Goal: Task Accomplishment & Management: Manage account settings

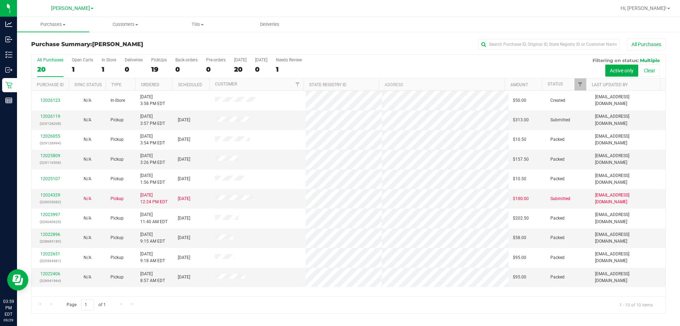
click at [338, 60] on div "All Purchases 20 Open Carts 1 In Store 1 Deliveries 0 PickUps 19 Back-orders 0 …" at bounding box center [349, 58] width 634 height 6
drag, startPoint x: 349, startPoint y: 70, endPoint x: 226, endPoint y: 80, distance: 123.7
click at [338, 70] on div "All Purchases 20 Open Carts 1 In Store 1 Deliveries 0 PickUps 19 Back-orders 0 …" at bounding box center [349, 67] width 634 height 24
click at [46, 69] on div "20" at bounding box center [50, 69] width 26 height 8
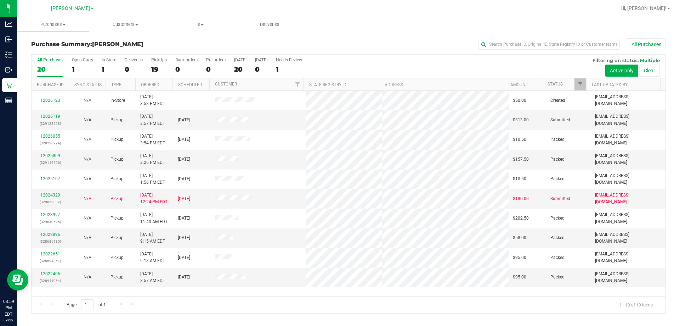
click at [0, 0] on input "All Purchases 20" at bounding box center [0, 0] width 0 height 0
click at [338, 71] on div "All Purchases 10 Open Carts 1 In Store 1 Deliveries 0 PickUps 9 Back-orders 0 P…" at bounding box center [349, 67] width 634 height 24
click at [54, 117] on link "12026119" at bounding box center [50, 116] width 20 height 5
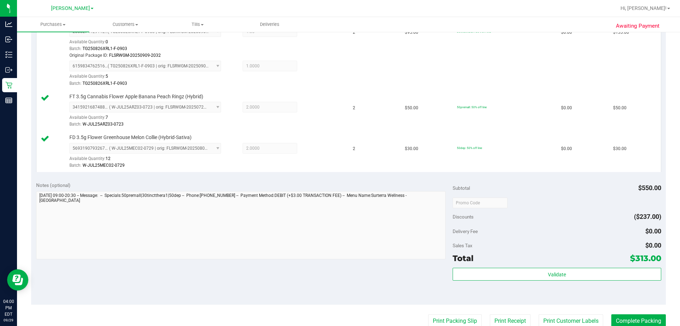
scroll to position [296, 0]
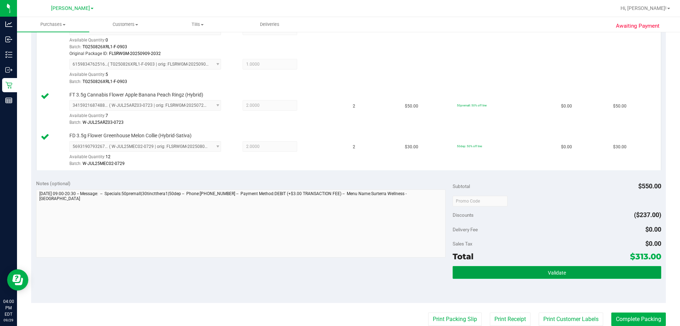
click at [338, 268] on button "Validate" at bounding box center [557, 272] width 208 height 13
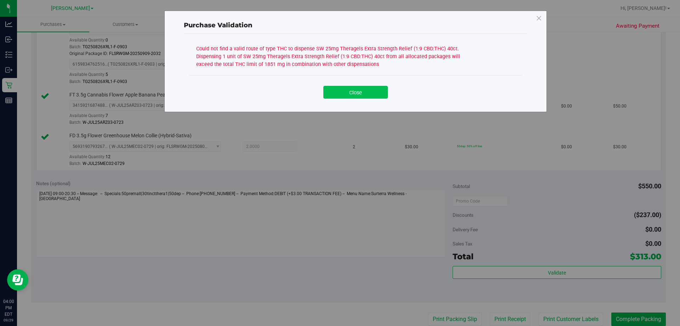
click at [338, 90] on button "Close" at bounding box center [355, 92] width 64 height 13
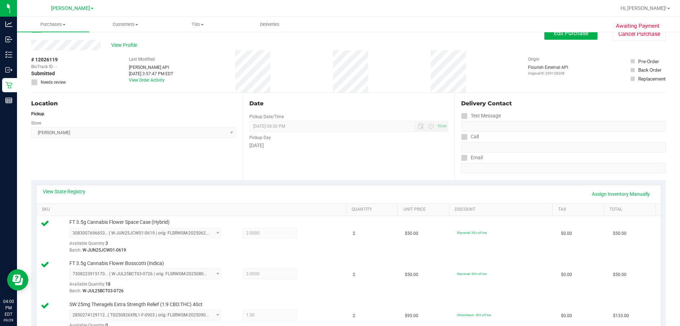
scroll to position [0, 0]
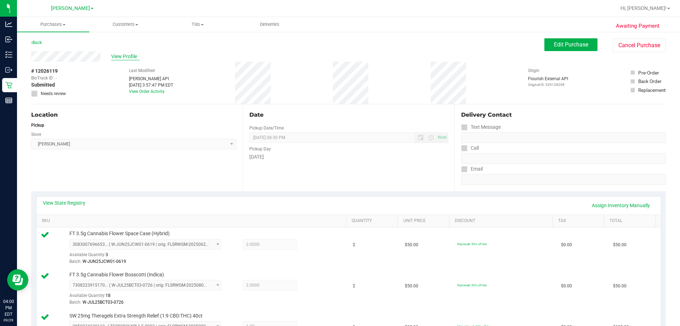
click at [126, 59] on span "View Profile" at bounding box center [125, 56] width 28 height 7
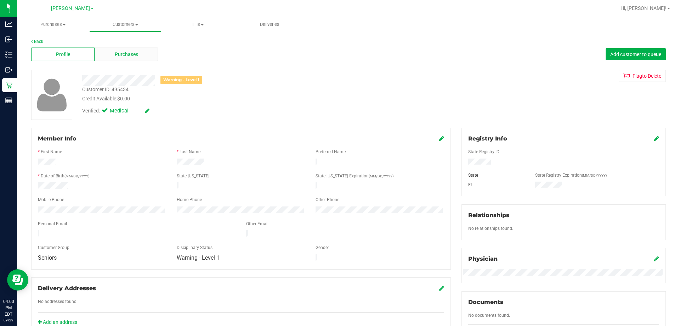
click at [143, 56] on div "Purchases" at bounding box center [126, 53] width 63 height 13
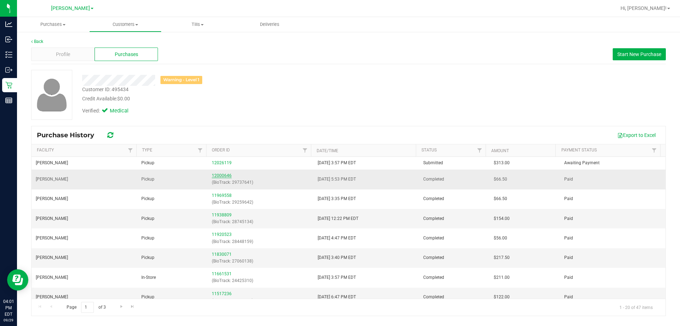
click at [220, 174] on link "12000646" at bounding box center [222, 175] width 20 height 5
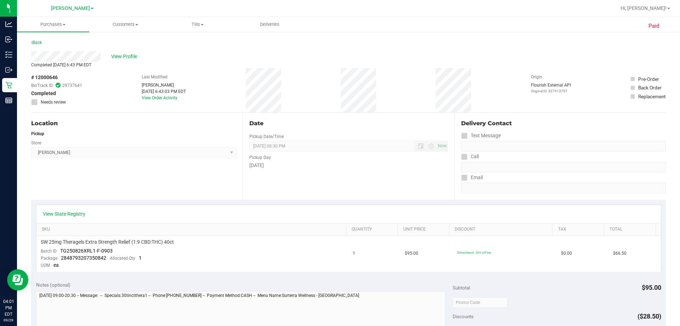
click at [42, 39] on div "Back" at bounding box center [36, 42] width 11 height 9
click at [41, 42] on link "Back" at bounding box center [36, 42] width 11 height 5
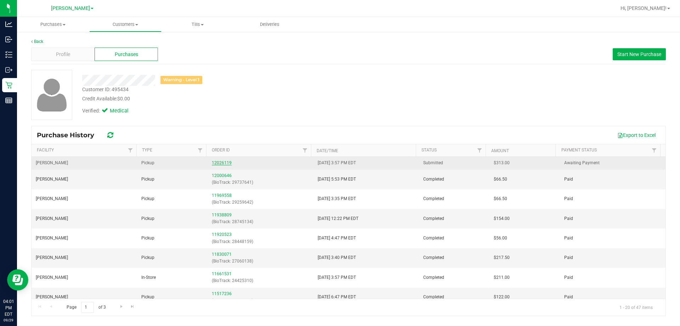
click at [225, 161] on link "12026119" at bounding box center [222, 162] width 20 height 5
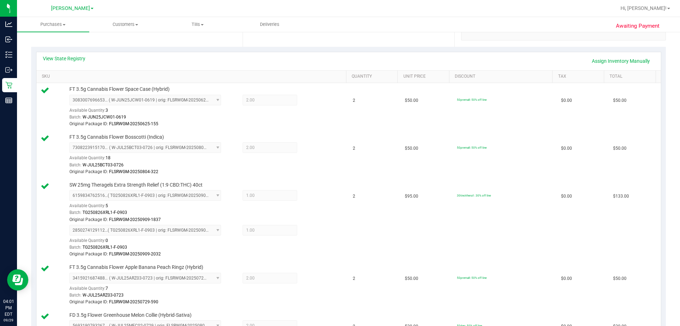
scroll to position [71, 0]
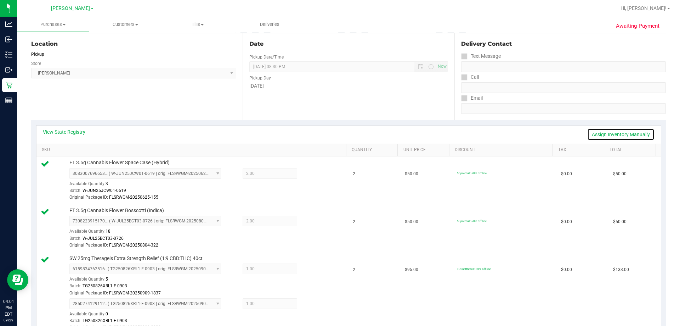
click at [338, 134] on link "Assign Inventory Manually" at bounding box center [620, 134] width 67 height 12
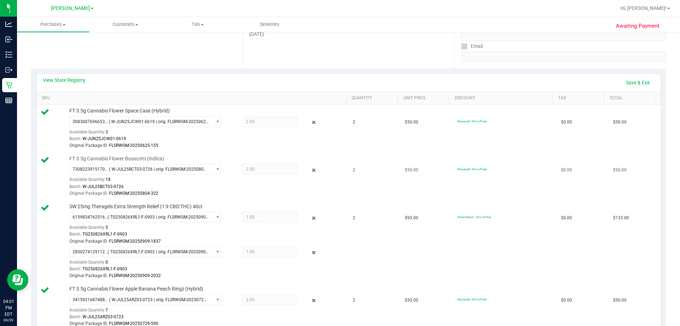
scroll to position [177, 0]
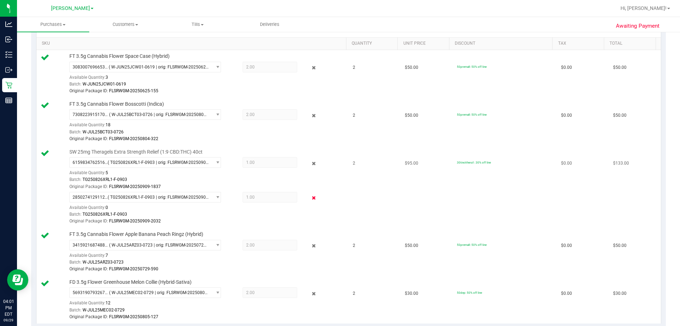
click at [311, 199] on icon at bounding box center [313, 198] width 7 height 8
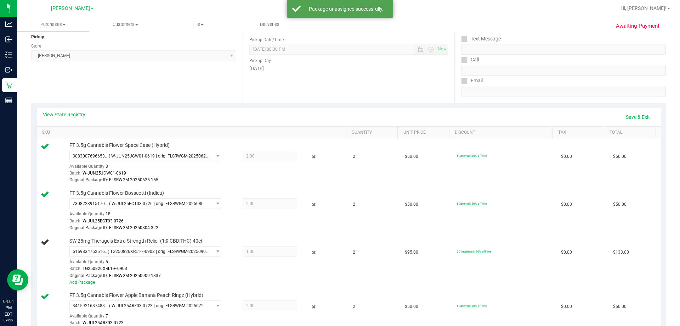
scroll to position [35, 0]
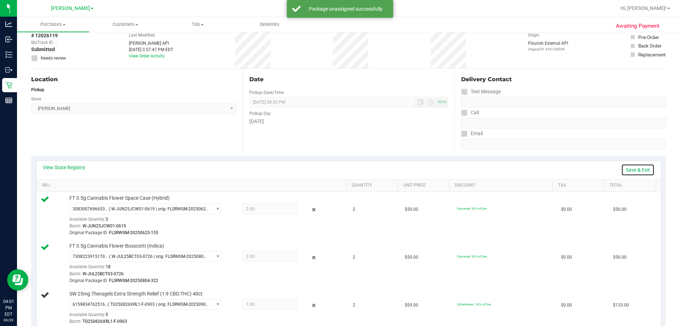
click at [338, 167] on link "Save & Exit" at bounding box center [637, 170] width 33 height 12
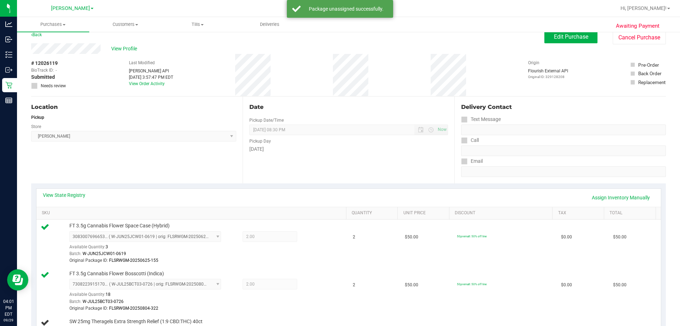
scroll to position [0, 0]
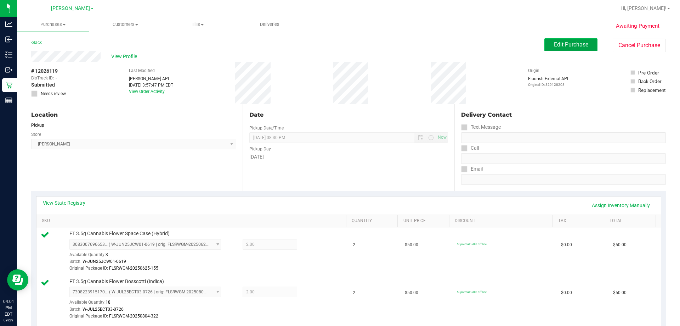
click at [338, 45] on button "Edit Purchase" at bounding box center [571, 44] width 53 height 13
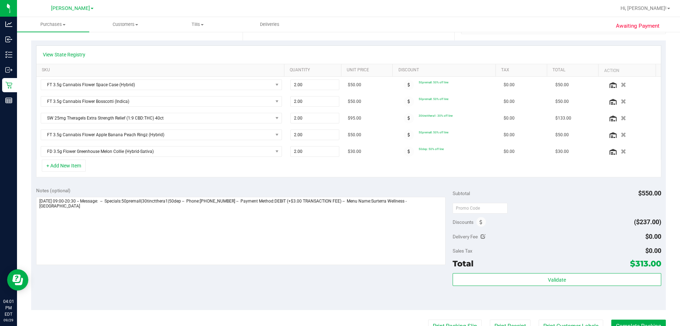
scroll to position [106, 0]
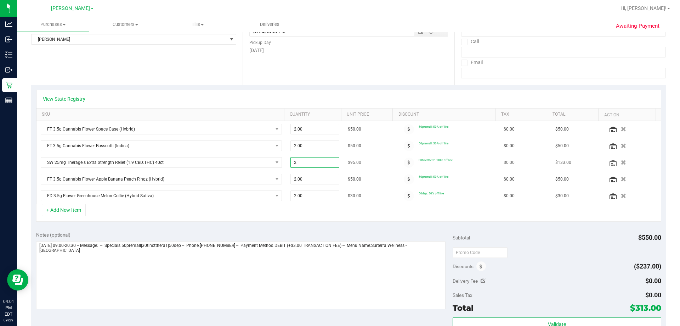
drag, startPoint x: 309, startPoint y: 166, endPoint x: 299, endPoint y: 165, distance: 9.9
click at [299, 165] on span "2.00 2" at bounding box center [315, 162] width 49 height 11
drag, startPoint x: 288, startPoint y: 160, endPoint x: 277, endPoint y: 163, distance: 12.1
click at [277, 163] on tr "SW 25mg Theragels Extra Strength Relief (1:9 CBD:THC) 40ct 2.00 2 $95.00 30tinc…" at bounding box center [348, 162] width 625 height 17
type input "1"
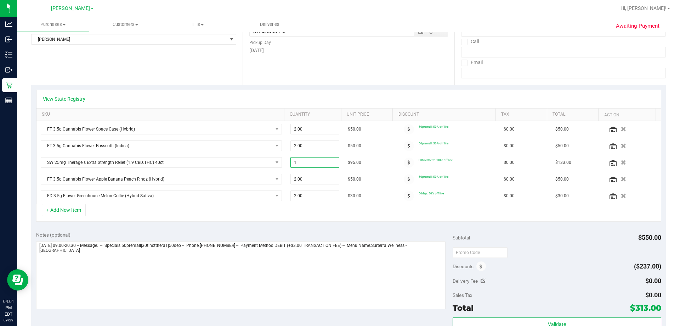
type input "1.00"
click at [291, 224] on div "View State Registry SKU Quantity Unit Price Discount Tax Total Action FT 3.5g C…" at bounding box center [348, 156] width 635 height 142
click at [338, 222] on div "View State Registry SKU Quantity Unit Price Discount Tax Total Action FT 3.5g C…" at bounding box center [348, 156] width 635 height 142
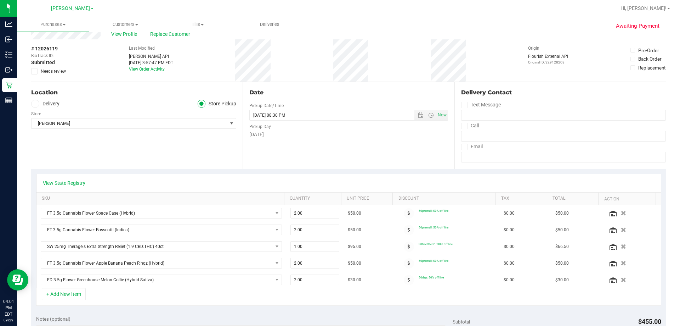
scroll to position [0, 0]
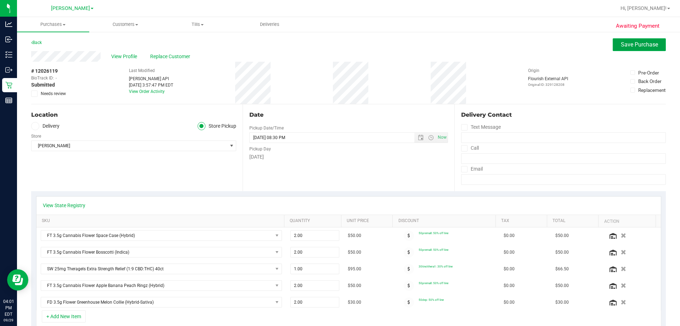
click at [338, 45] on span "Save Purchase" at bounding box center [639, 44] width 37 height 7
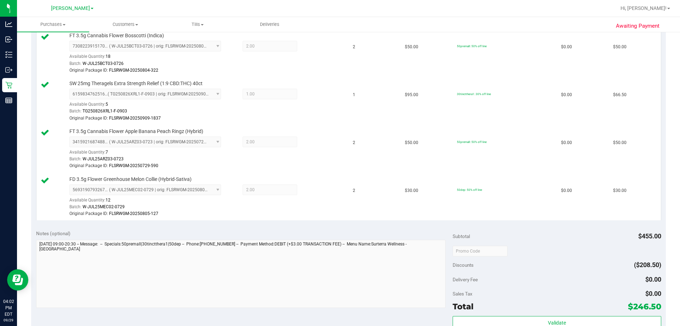
scroll to position [390, 0]
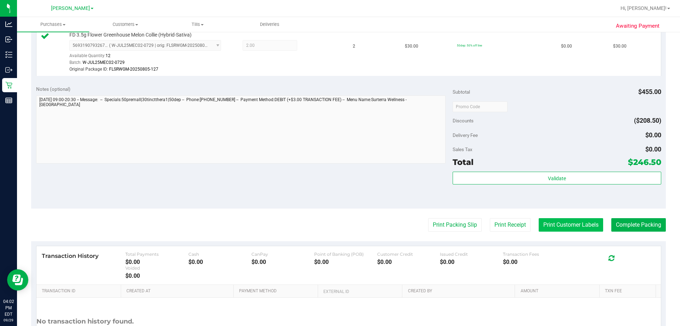
click at [338, 225] on button "Print Customer Labels" at bounding box center [571, 224] width 64 height 13
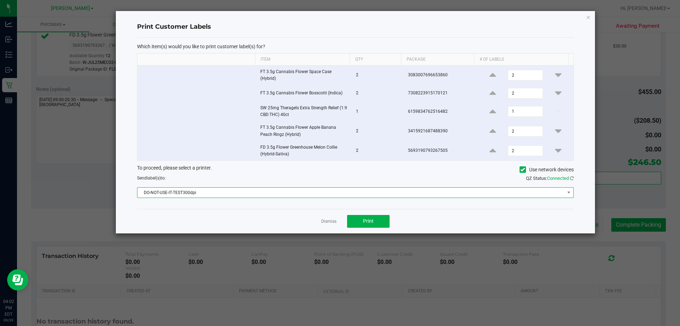
click at [261, 192] on span "DO-NOT-USE-IT-TEST300dpi" at bounding box center [350, 192] width 427 height 10
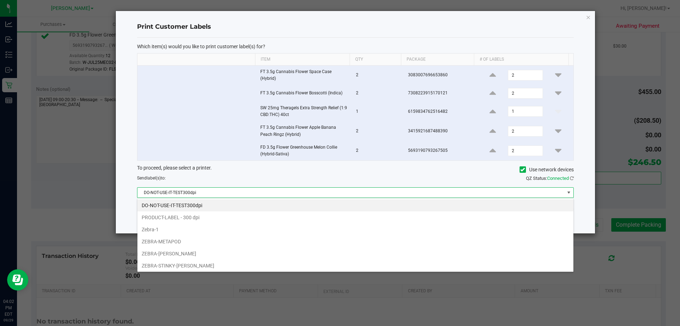
scroll to position [13, 0]
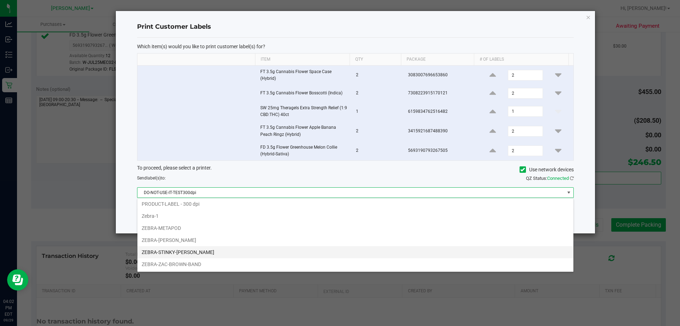
click at [172, 250] on li "ZEBRA-STINKY-[PERSON_NAME]" at bounding box center [355, 252] width 436 height 12
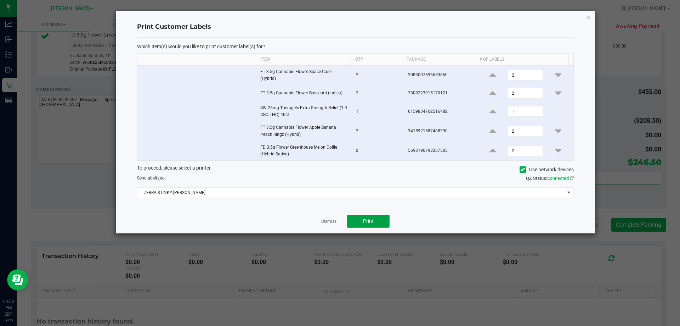
click at [338, 218] on button "Print" at bounding box center [368, 221] width 43 height 13
click at [327, 221] on link "Dismiss" at bounding box center [328, 221] width 15 height 6
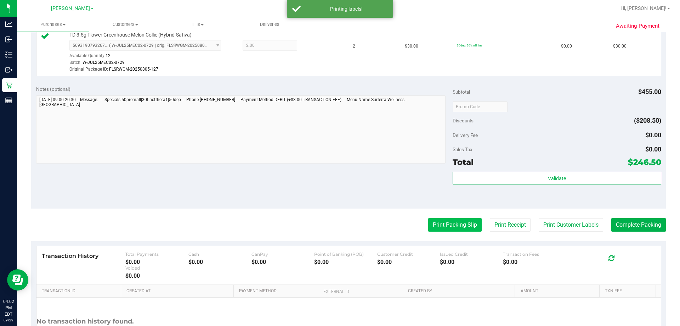
click at [338, 224] on button "Print Packing Slip" at bounding box center [455, 224] width 54 height 13
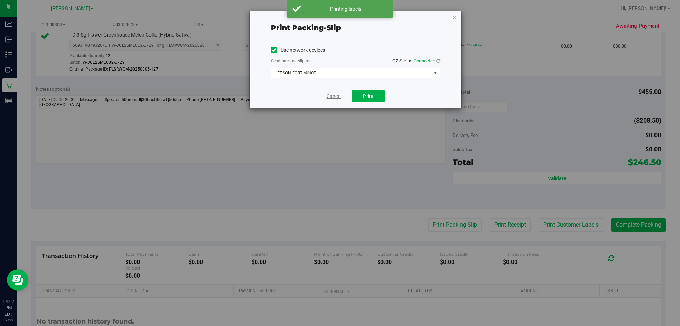
click at [338, 96] on link "Cancel" at bounding box center [334, 95] width 15 height 7
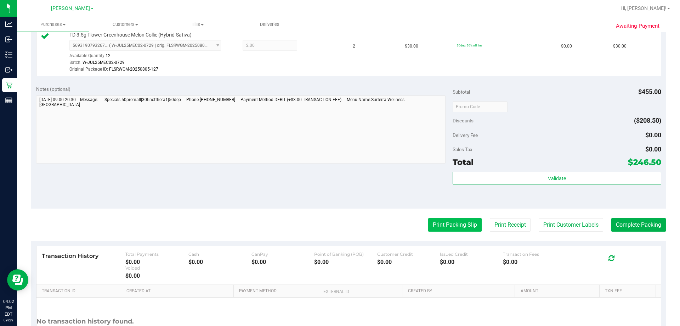
click at [338, 227] on button "Print Packing Slip" at bounding box center [455, 224] width 54 height 13
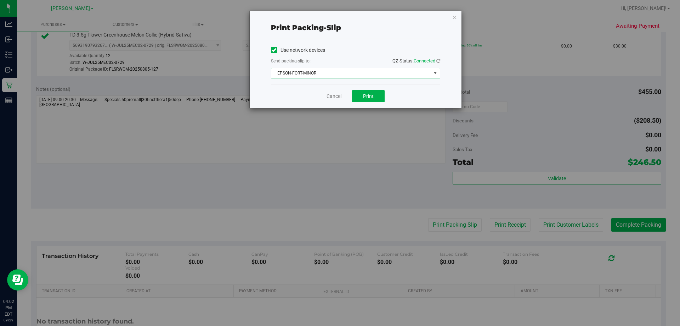
click at [320, 72] on span "EPSON-FORT-MINOR" at bounding box center [351, 73] width 160 height 10
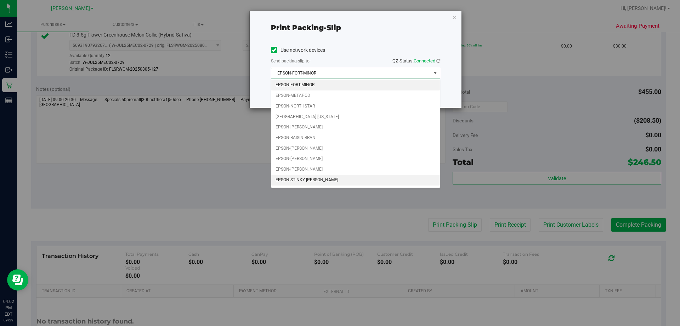
click at [309, 178] on li "EPSON-STINKY-[PERSON_NAME]" at bounding box center [355, 180] width 169 height 11
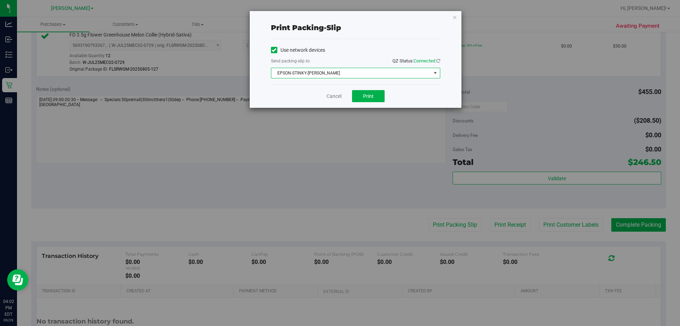
click at [334, 100] on div "Cancel Print" at bounding box center [355, 96] width 169 height 24
click at [338, 99] on link "Cancel" at bounding box center [334, 95] width 15 height 7
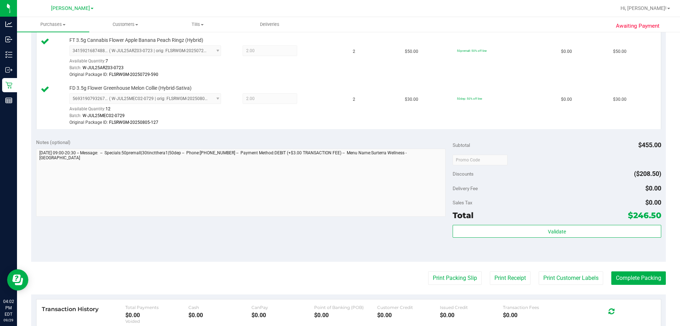
scroll to position [390, 0]
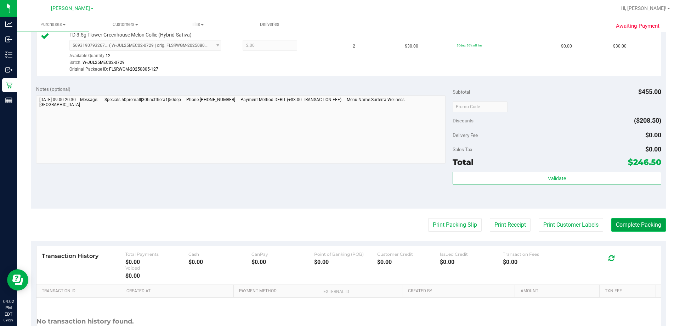
click at [338, 229] on button "Complete Packing" at bounding box center [639, 224] width 55 height 13
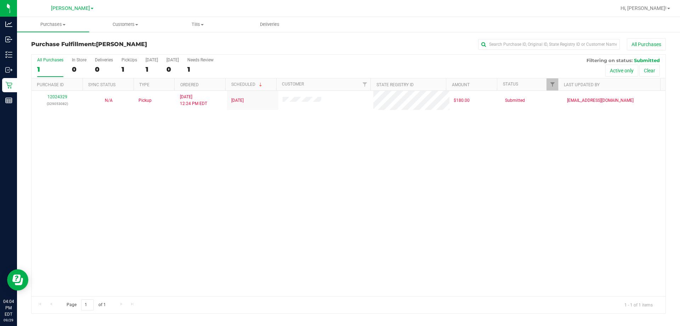
drag, startPoint x: 335, startPoint y: 208, endPoint x: 316, endPoint y: 211, distance: 18.7
click at [334, 207] on div "12024329 (329053082) N/A Pickup [DATE] 12:24 PM EDT 9/29/2025 $180.00 Submitted…" at bounding box center [349, 193] width 634 height 205
drag, startPoint x: 237, startPoint y: 211, endPoint x: 243, endPoint y: 210, distance: 6.8
click at [237, 209] on div "12024329 (329053082) N/A Pickup [DATE] 12:24 PM EDT 9/29/2025 $180.00 Submitted…" at bounding box center [349, 193] width 634 height 205
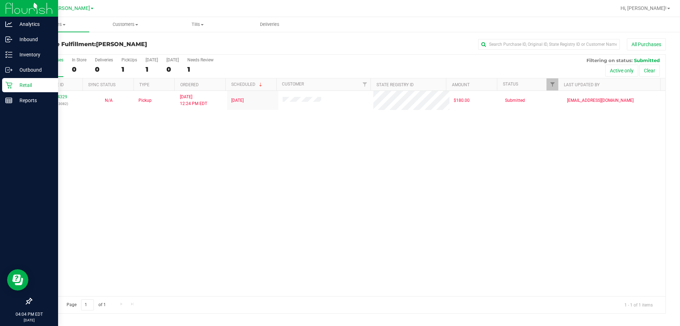
click at [13, 82] on p "Retail" at bounding box center [33, 85] width 43 height 9
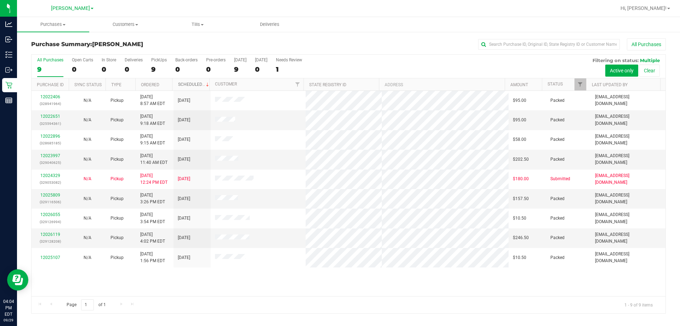
click at [192, 84] on link "Scheduled" at bounding box center [194, 84] width 32 height 5
click at [318, 280] on div "12026119 (329128208) N/A Pickup [DATE] 4:02 PM EDT 9/29/2025 $246.50 Packed [EM…" at bounding box center [349, 193] width 634 height 205
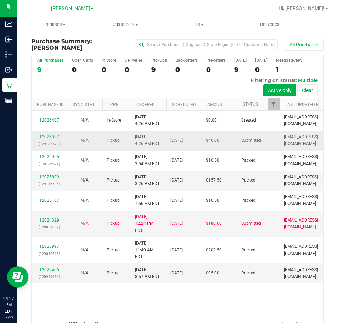
click at [42, 139] on link "12026397" at bounding box center [49, 136] width 20 height 5
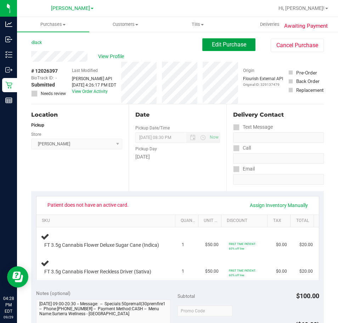
click at [225, 43] on span "Edit Purchase" at bounding box center [229, 44] width 34 height 7
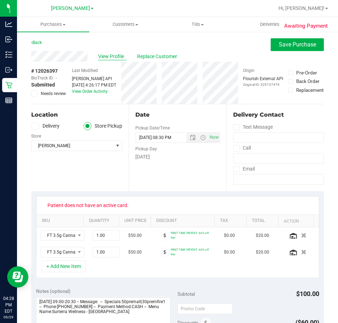
click at [116, 57] on span "View Profile" at bounding box center [112, 56] width 28 height 7
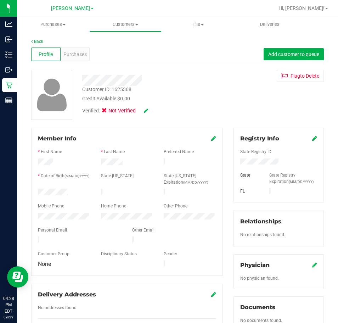
click at [312, 139] on icon at bounding box center [314, 138] width 5 height 6
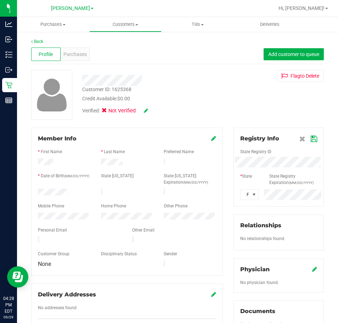
click at [200, 164] on div "Member Info * First Name * Last Name Preferred Name * Date of Birth (MM/DD/YYYY…" at bounding box center [177, 314] width 303 height 372
click at [311, 137] on icon at bounding box center [314, 139] width 6 height 6
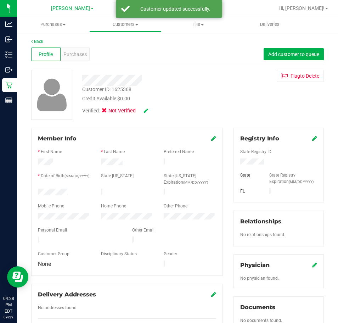
click at [146, 109] on icon at bounding box center [146, 110] width 4 height 5
click at [108, 112] on icon at bounding box center [106, 112] width 5 height 0
click at [0, 0] on input "Medical" at bounding box center [0, 0] width 0 height 0
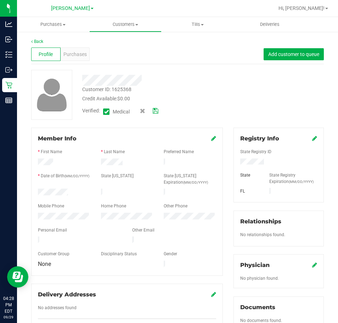
click at [157, 114] on link at bounding box center [156, 110] width 6 height 7
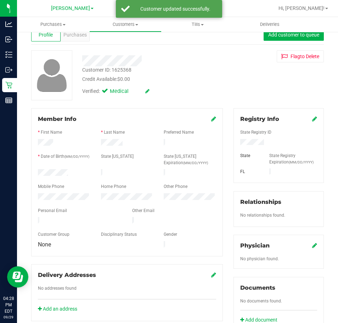
scroll to position [35, 0]
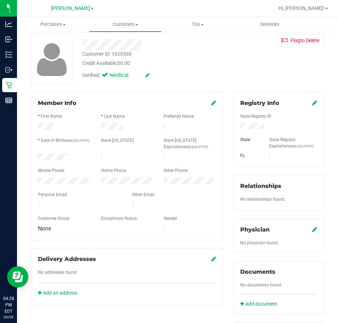
click at [312, 228] on icon at bounding box center [314, 229] width 5 height 6
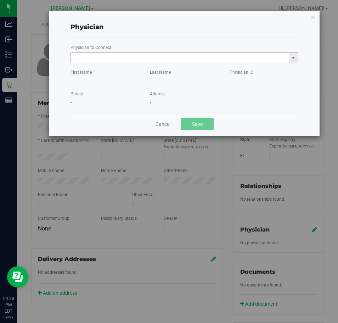
click at [100, 61] on input "text" at bounding box center [180, 58] width 218 height 10
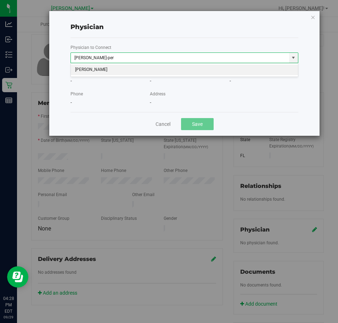
click at [111, 67] on li "[PERSON_NAME]" at bounding box center [184, 69] width 227 height 11
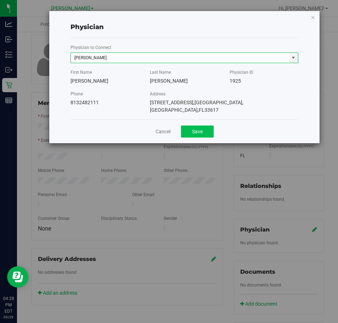
type input "[PERSON_NAME]"
click at [195, 130] on button "Save" at bounding box center [197, 131] width 33 height 12
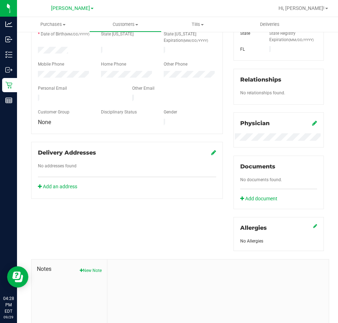
scroll to position [0, 0]
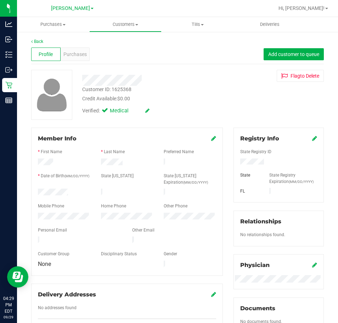
click at [203, 104] on div "Verified: Medical" at bounding box center [153, 110] width 152 height 16
click at [80, 55] on span "Purchases" at bounding box center [74, 54] width 23 height 7
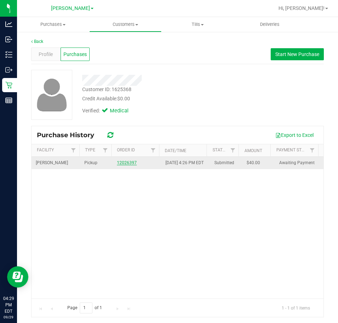
click at [128, 165] on link "12026397" at bounding box center [127, 162] width 20 height 5
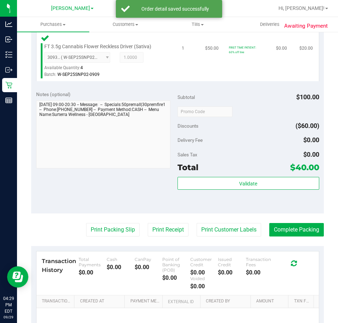
scroll to position [283, 0]
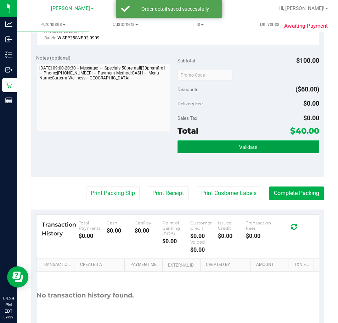
click at [239, 150] on span "Validate" at bounding box center [248, 147] width 18 height 6
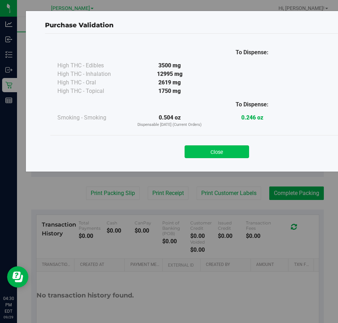
click at [232, 148] on button "Close" at bounding box center [217, 151] width 64 height 13
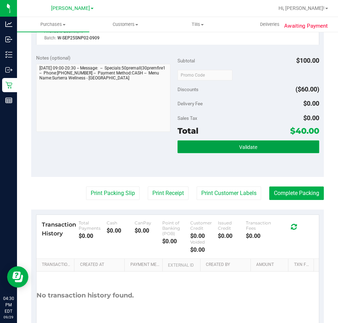
click at [248, 150] on span "Validate" at bounding box center [248, 147] width 18 height 6
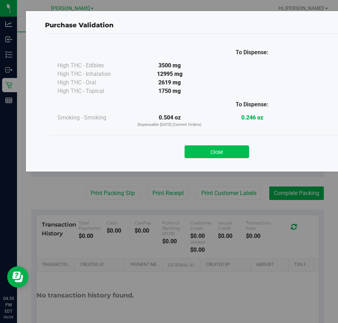
click at [213, 150] on button "Close" at bounding box center [217, 151] width 64 height 13
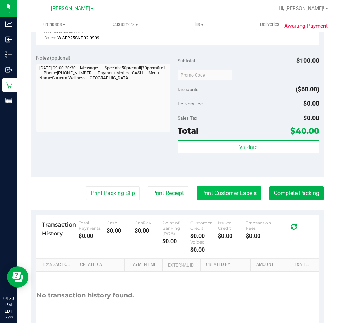
click at [225, 200] on button "Print Customer Labels" at bounding box center [229, 192] width 64 height 13
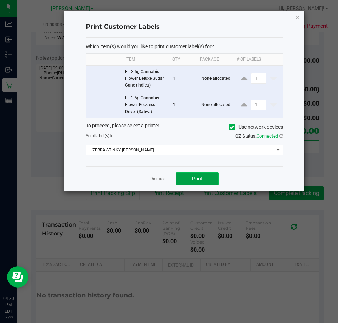
click at [195, 179] on span "Print" at bounding box center [197, 179] width 11 height 6
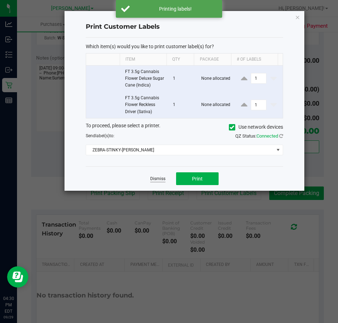
click at [162, 178] on link "Dismiss" at bounding box center [157, 179] width 15 height 6
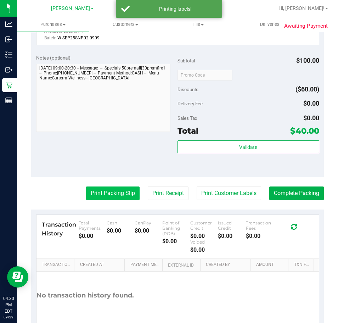
click at [125, 197] on button "Print Packing Slip" at bounding box center [113, 192] width 54 height 13
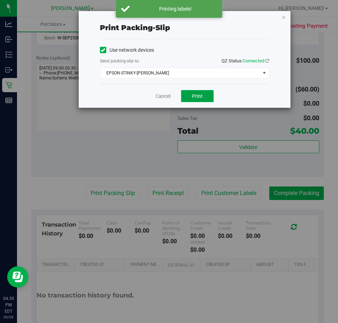
click at [198, 91] on button "Print" at bounding box center [197, 96] width 33 height 12
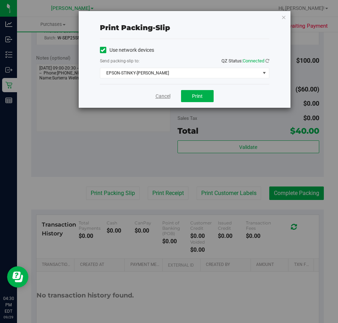
click at [157, 97] on link "Cancel" at bounding box center [163, 95] width 15 height 7
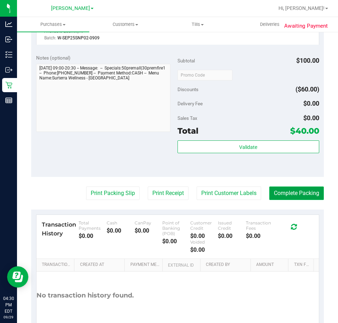
click at [303, 200] on button "Complete Packing" at bounding box center [296, 192] width 55 height 13
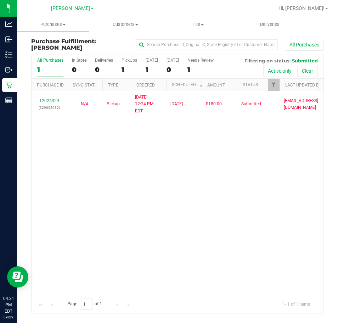
click at [49, 71] on div "1" at bounding box center [50, 70] width 26 height 8
click at [0, 0] on input "All Purchases 1" at bounding box center [0, 0] width 0 height 0
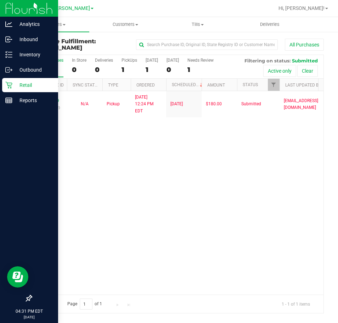
click at [7, 82] on icon at bounding box center [8, 85] width 7 height 7
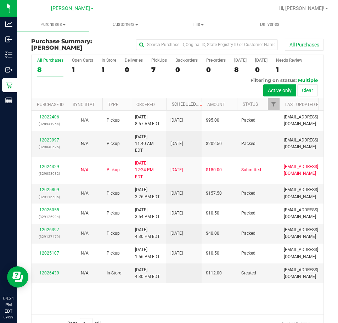
click at [185, 104] on link "Scheduled" at bounding box center [188, 104] width 32 height 5
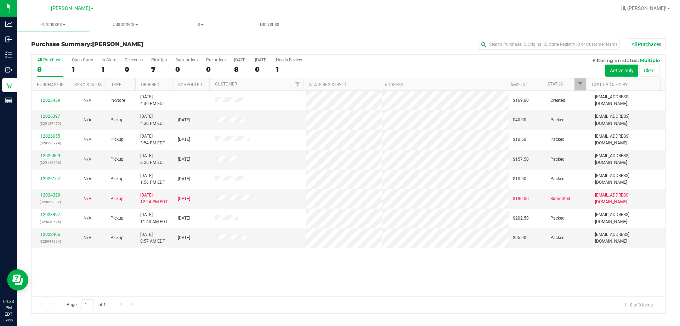
click at [338, 264] on div "12026439 N/A In-Store [DATE] 4:30 PM EDT $169.00 Created [EMAIL_ADDRESS][DOMAIN…" at bounding box center [349, 193] width 634 height 205
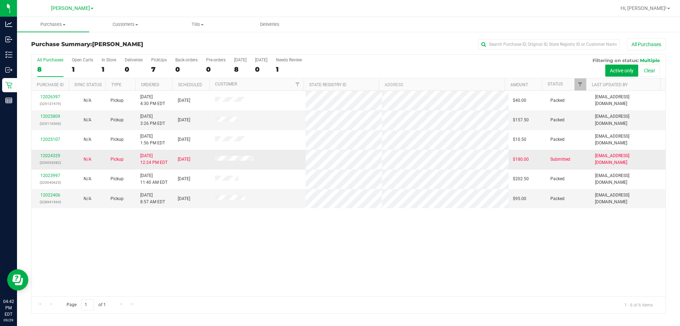
click at [53, 153] on div "12024329 (329053082)" at bounding box center [50, 158] width 29 height 13
click at [53, 155] on link "12024329" at bounding box center [50, 155] width 20 height 5
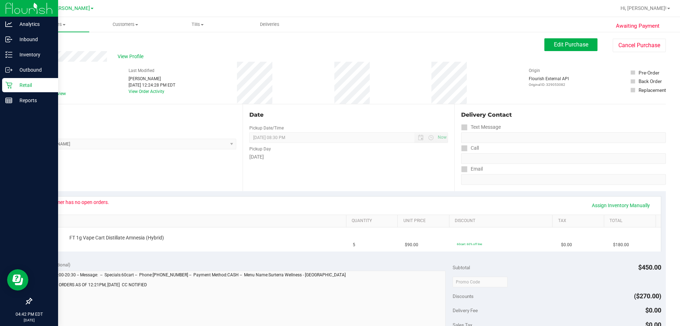
click at [22, 81] on p "Retail" at bounding box center [33, 85] width 43 height 9
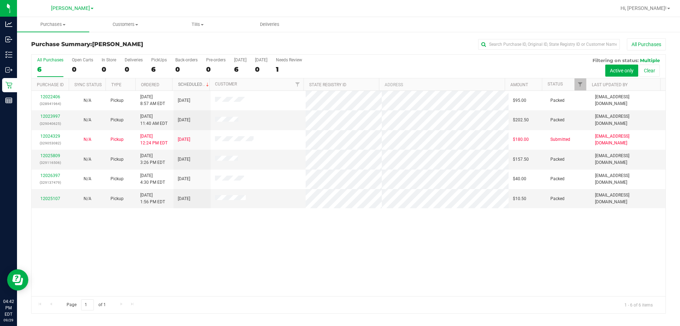
click at [188, 83] on link "Scheduled" at bounding box center [194, 84] width 32 height 5
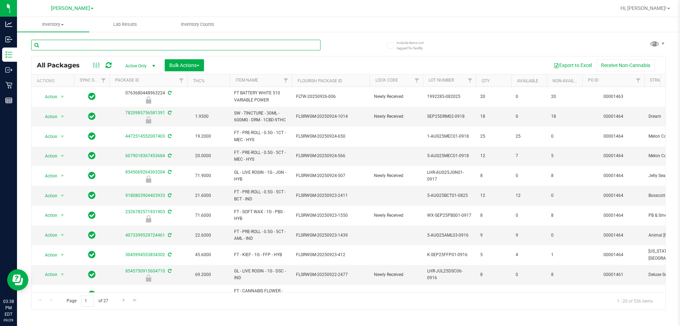
drag, startPoint x: 61, startPoint y: 46, endPoint x: 551, endPoint y: 28, distance: 490.0
click at [63, 45] on input "text" at bounding box center [175, 45] width 289 height 11
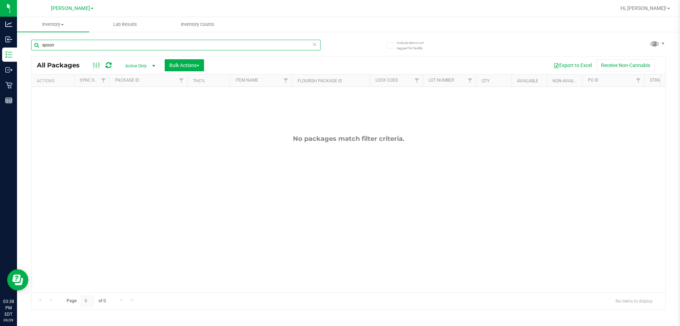
type input "spoon"
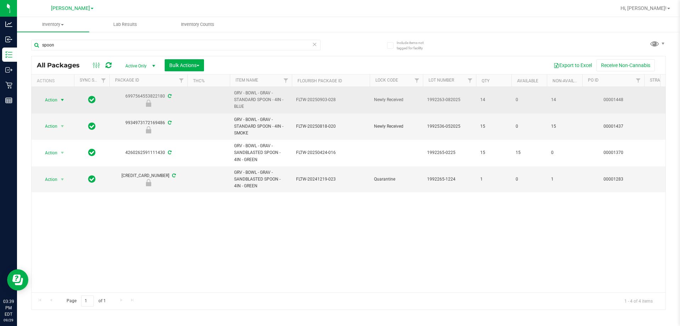
click at [61, 99] on span "select" at bounding box center [63, 100] width 6 height 6
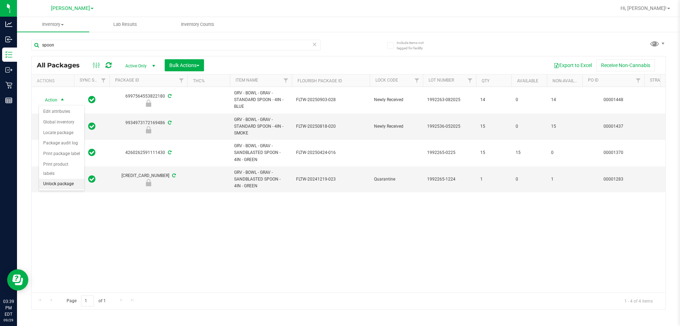
click at [53, 179] on li "Unlock package" at bounding box center [61, 184] width 45 height 11
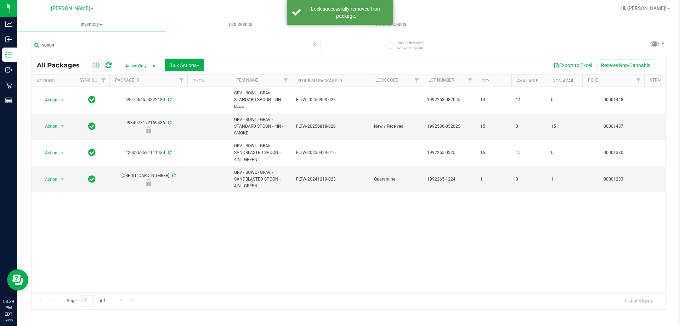
click at [529, 268] on div "Action Action Adjust qty Create package Edit attributes Global inventory Locate…" at bounding box center [349, 189] width 634 height 205
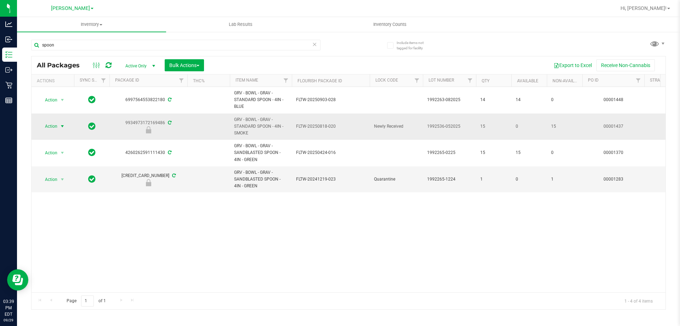
click at [61, 125] on span "select" at bounding box center [63, 126] width 6 height 6
click at [52, 205] on li "Unlock package" at bounding box center [61, 210] width 45 height 11
drag, startPoint x: 67, startPoint y: 51, endPoint x: 49, endPoint y: 46, distance: 18.3
click at [49, 46] on div "spoon" at bounding box center [175, 48] width 289 height 16
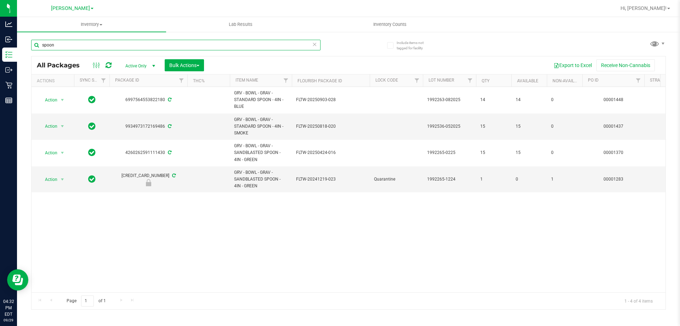
drag, startPoint x: 35, startPoint y: 44, endPoint x: 354, endPoint y: 6, distance: 321.5
click at [16, 43] on div "Analytics Inbound Inventory Outbound Retail Reports 04:32 PM EDT [DATE] 09/29 […" at bounding box center [340, 163] width 680 height 326
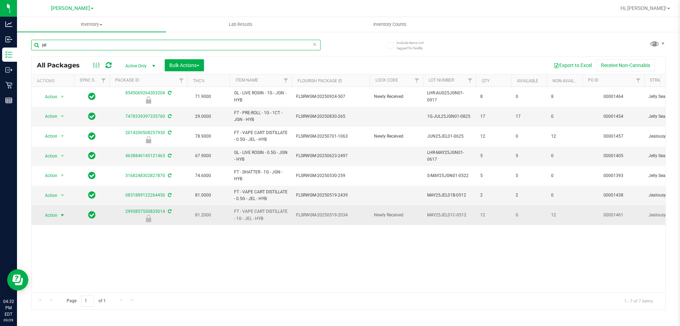
type input "jel"
click at [55, 212] on span "Action" at bounding box center [48, 215] width 19 height 10
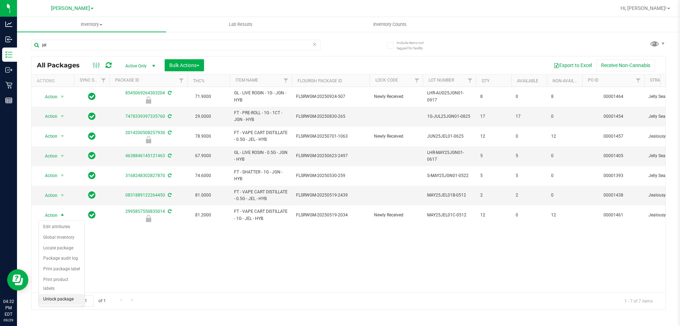
click at [67, 294] on li "Unlock package" at bounding box center [61, 299] width 45 height 11
click at [264, 250] on div "Action Action Edit attributes Global inventory Locate package Package audit log…" at bounding box center [349, 189] width 634 height 205
